Goal: Check status: Check status

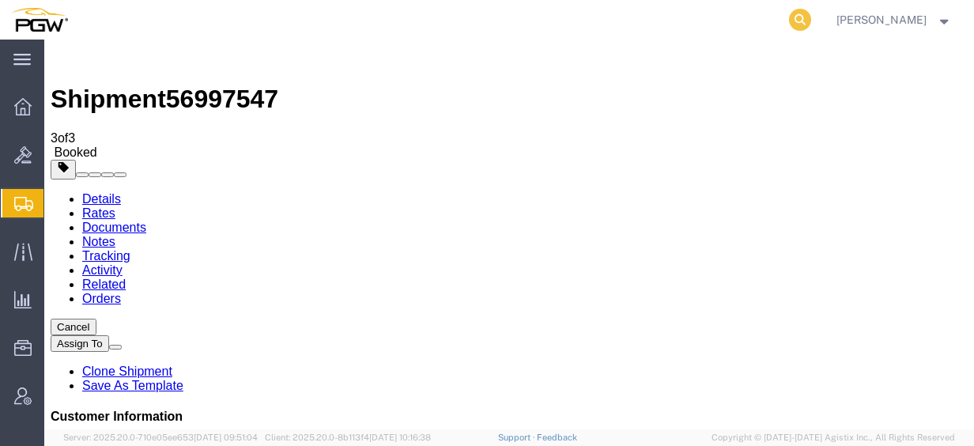
click at [811, 15] on icon at bounding box center [800, 20] width 22 height 22
paste input "56983488"
type input "56983488"
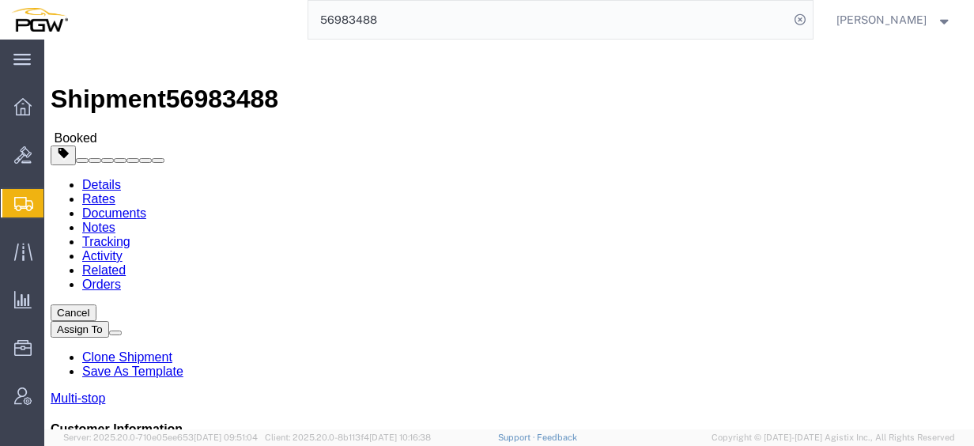
click link "Rates"
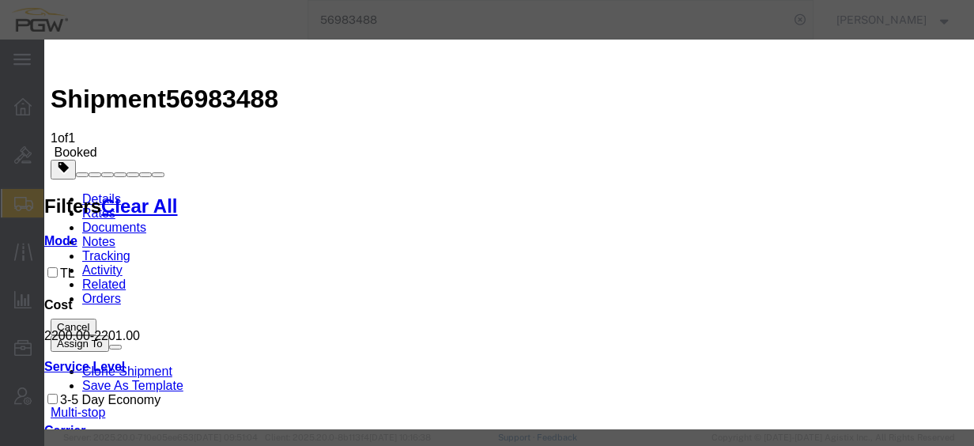
type input "1700"
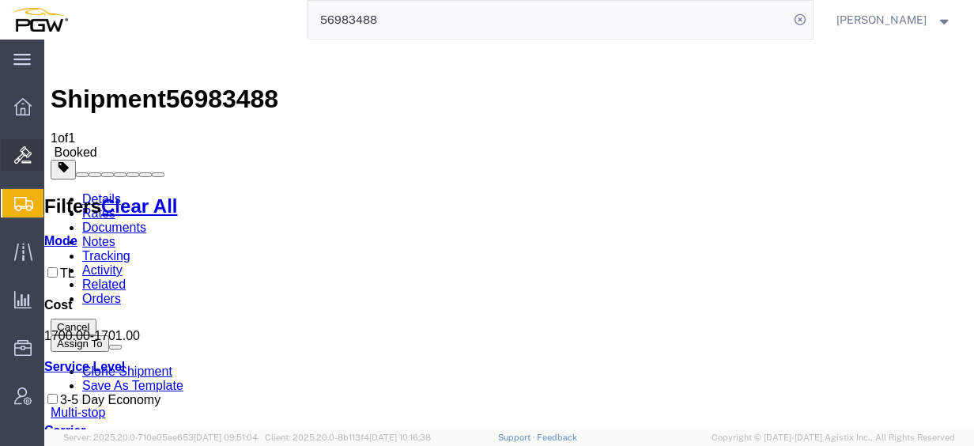
click at [55, 157] on span "Bids" at bounding box center [48, 155] width 11 height 32
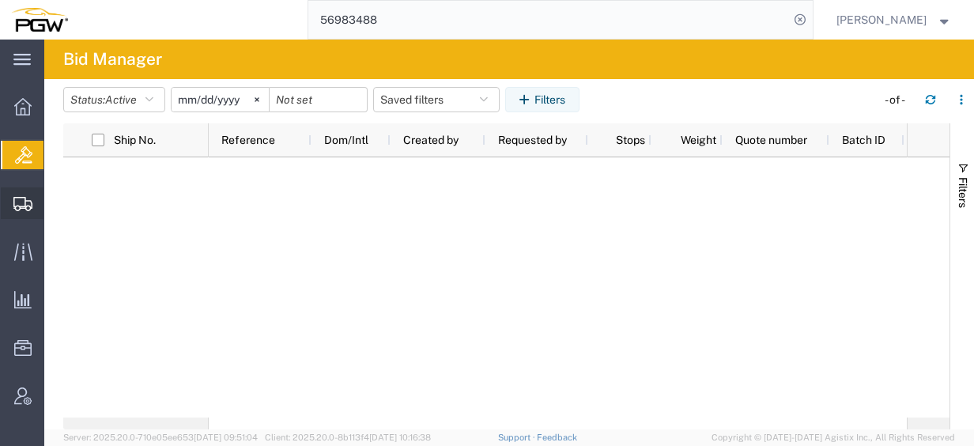
click at [24, 204] on icon at bounding box center [22, 204] width 19 height 14
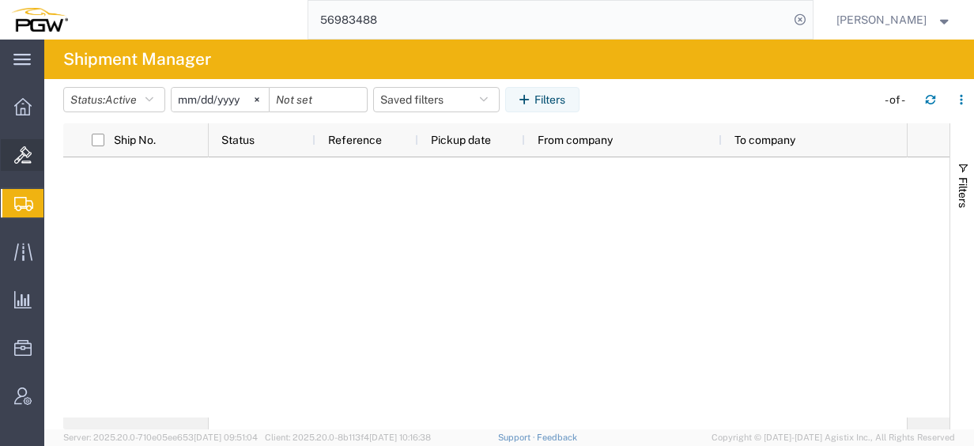
click at [55, 153] on span "Bids" at bounding box center [48, 155] width 11 height 32
